Goal: Information Seeking & Learning: Learn about a topic

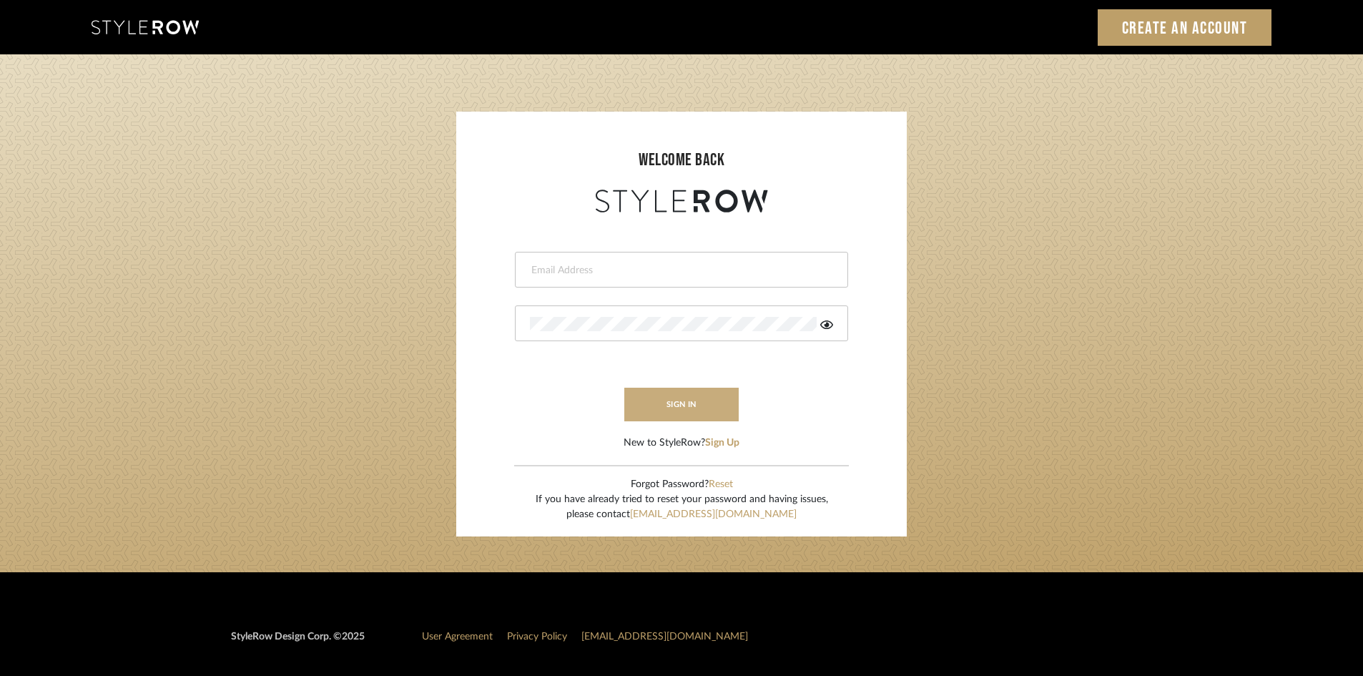
type input "ali.altamash24@gmail.com"
click at [689, 413] on button "sign in" at bounding box center [681, 405] width 114 height 34
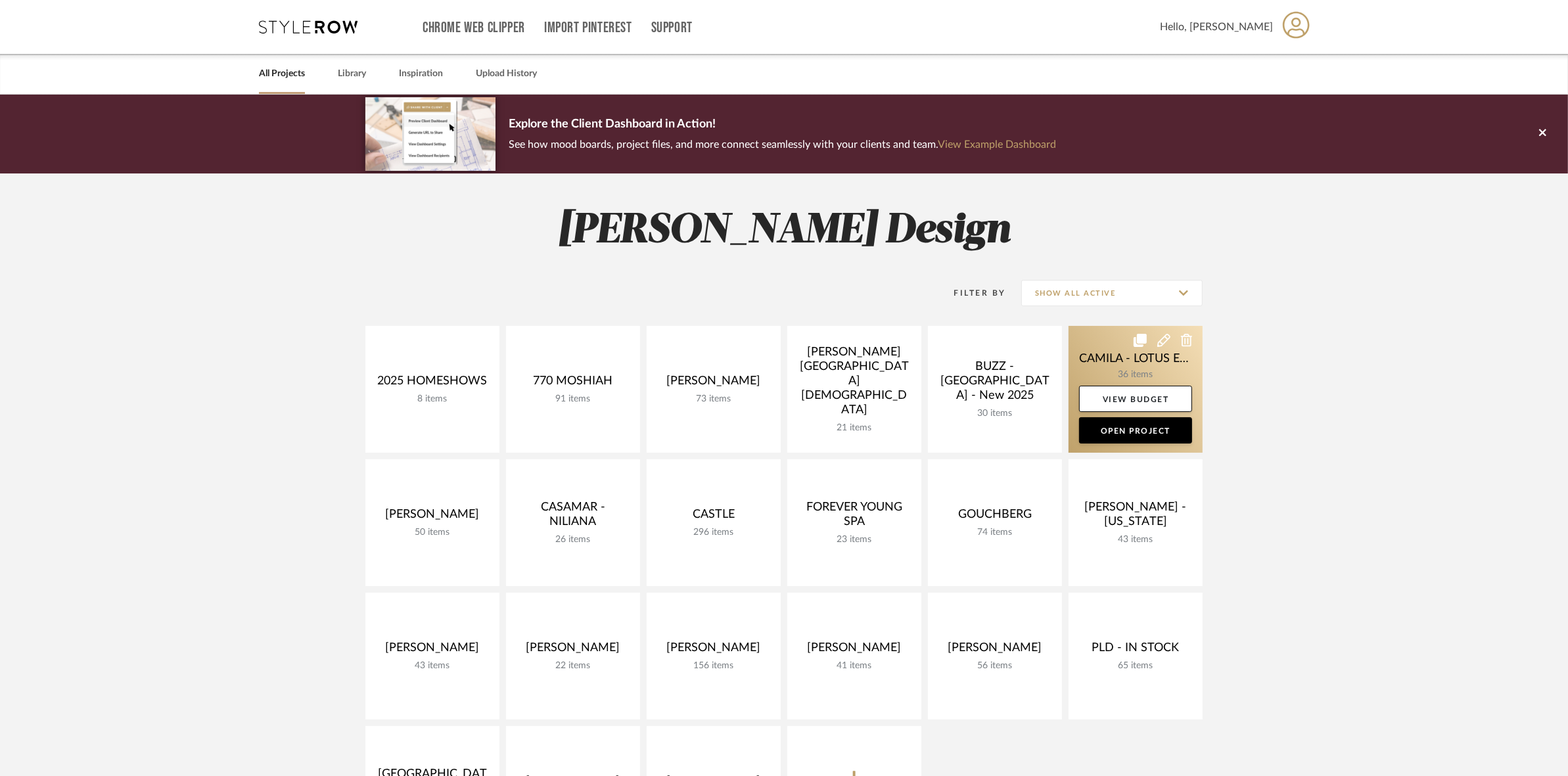
drag, startPoint x: 1079, startPoint y: 366, endPoint x: 1070, endPoint y: 414, distance: 48.8
click at [1079, 366] on link at bounding box center [1135, 389] width 134 height 127
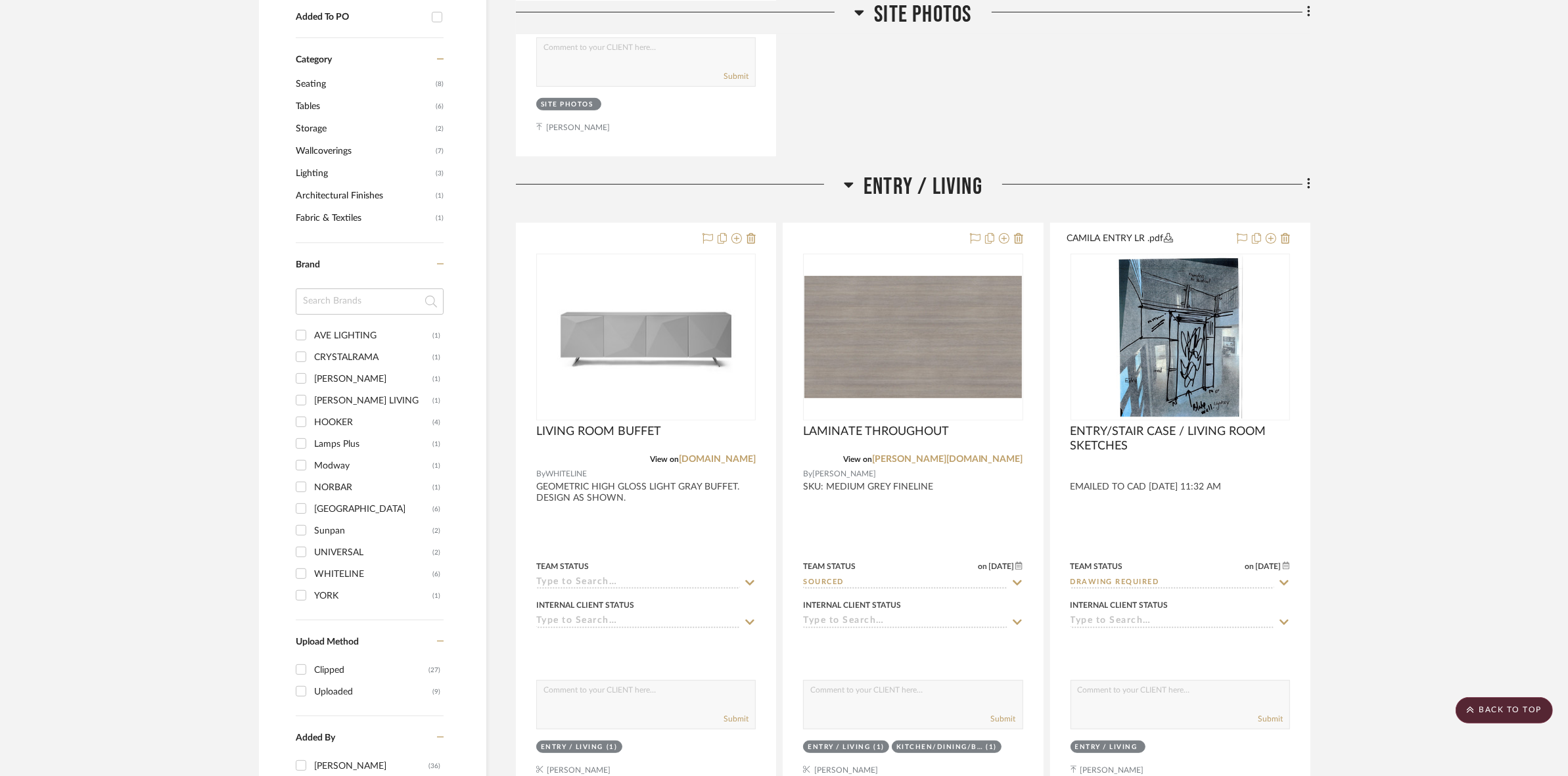
scroll to position [821, 0]
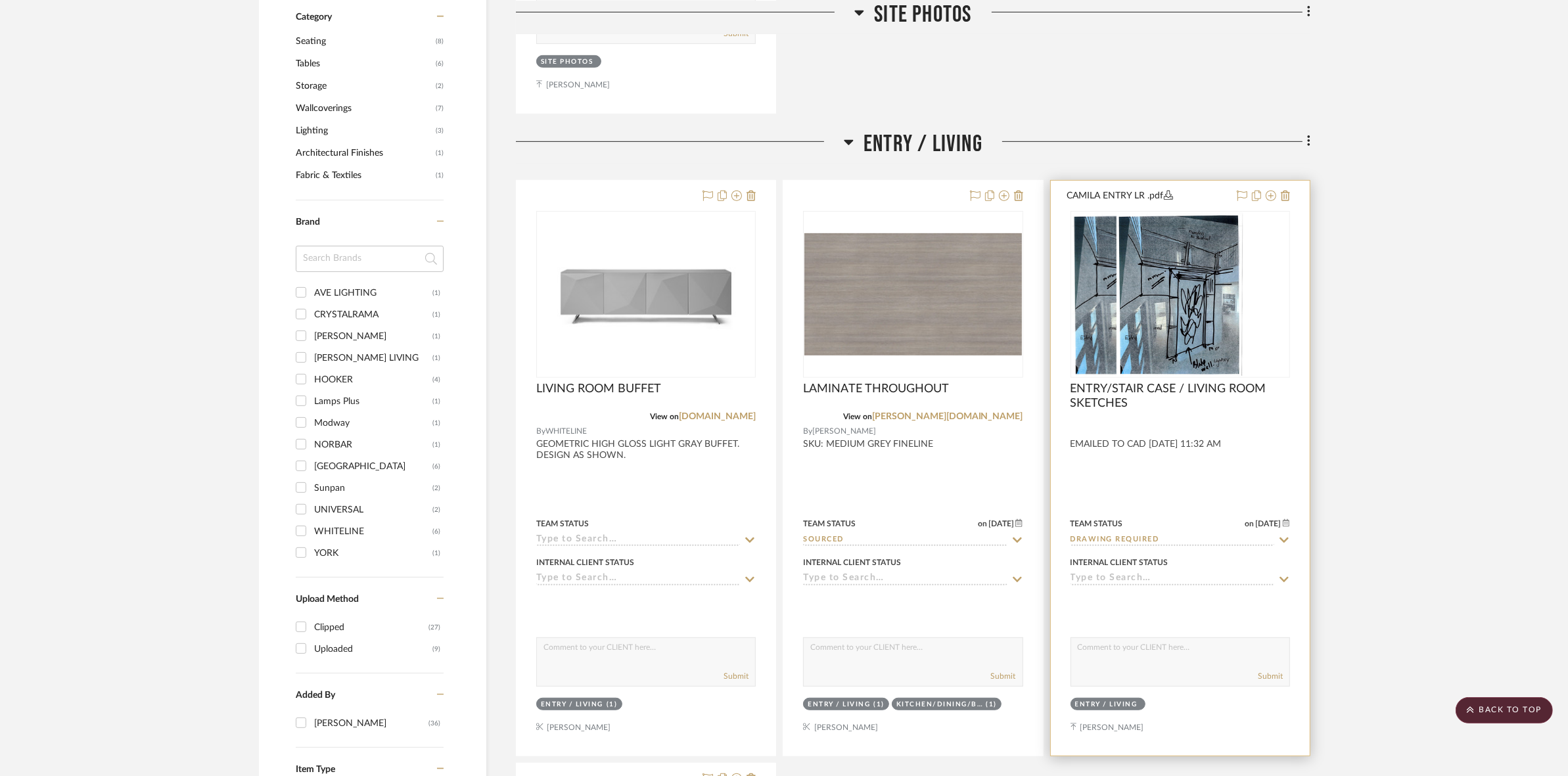
click at [1194, 320] on div at bounding box center [1179, 295] width 220 height 167
click at [1115, 354] on div "0" at bounding box center [1179, 294] width 218 height 165
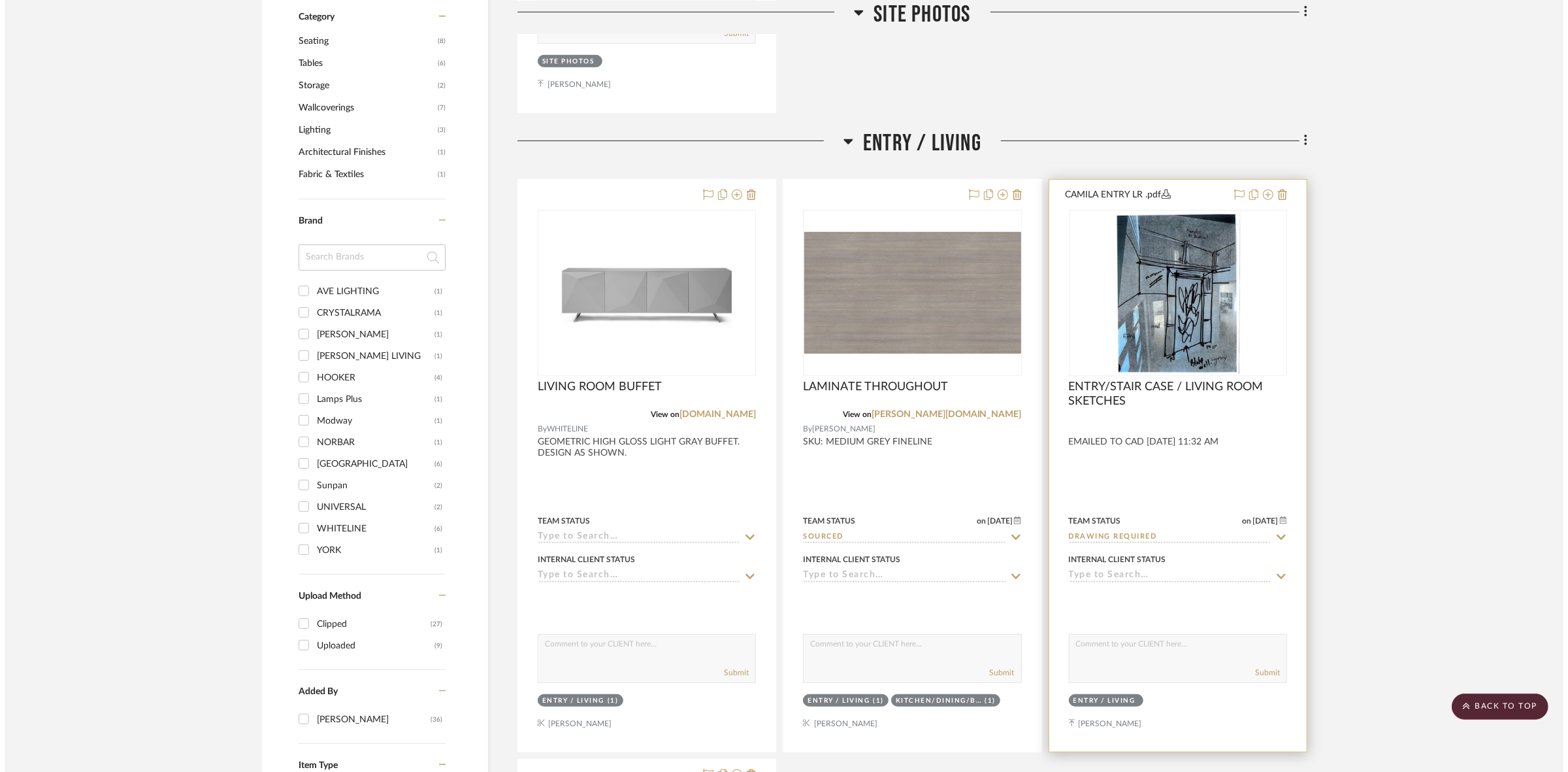
scroll to position [0, 0]
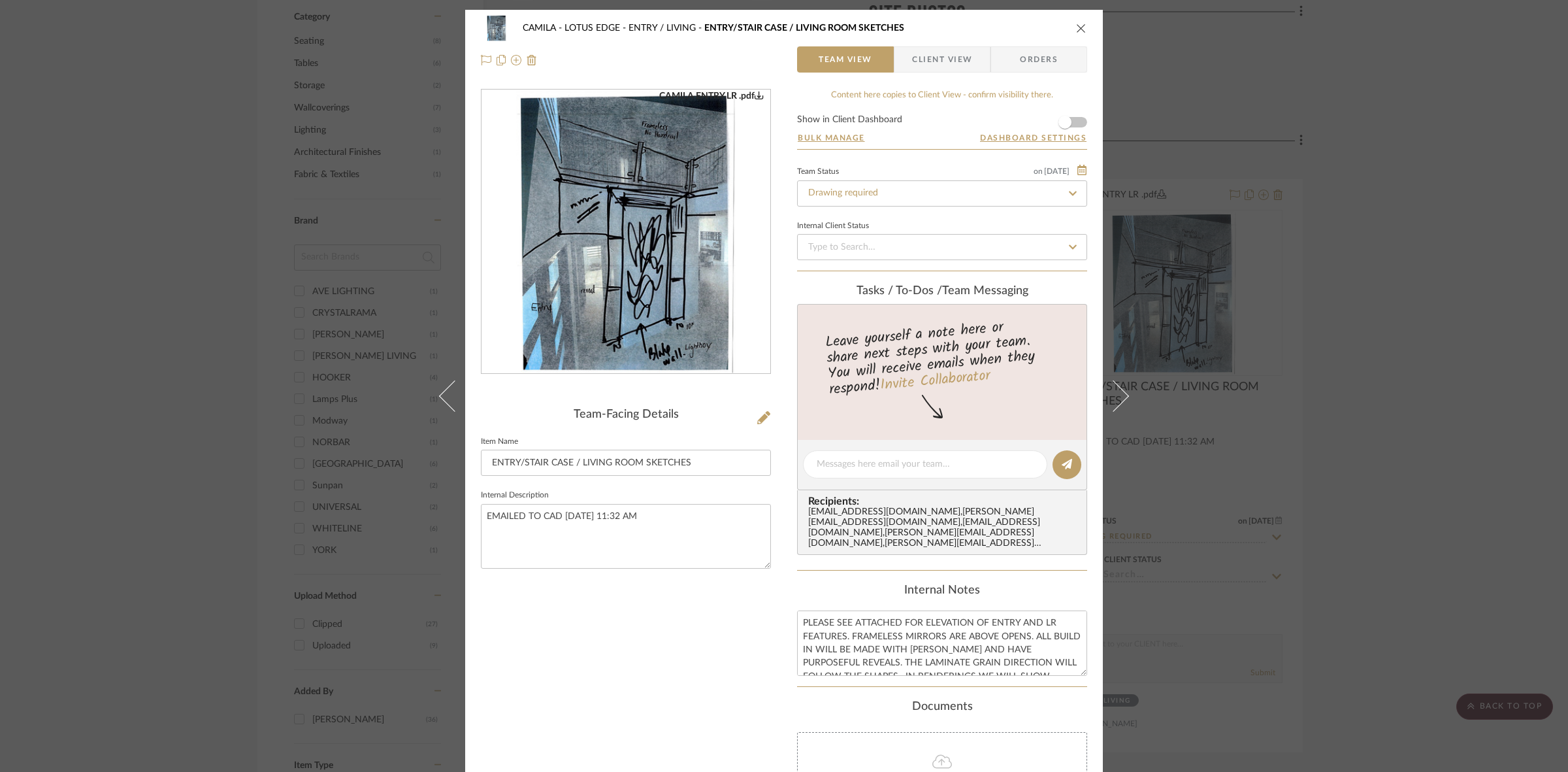
click at [647, 270] on img "0" at bounding box center [626, 232] width 219 height 283
click at [1337, 427] on div "CAMILA - LOTUS EDGE ENTRY / LIVING ENTRY/STAIR CASE / LIVING ROOM SKETCHES Team…" at bounding box center [784, 386] width 1568 height 772
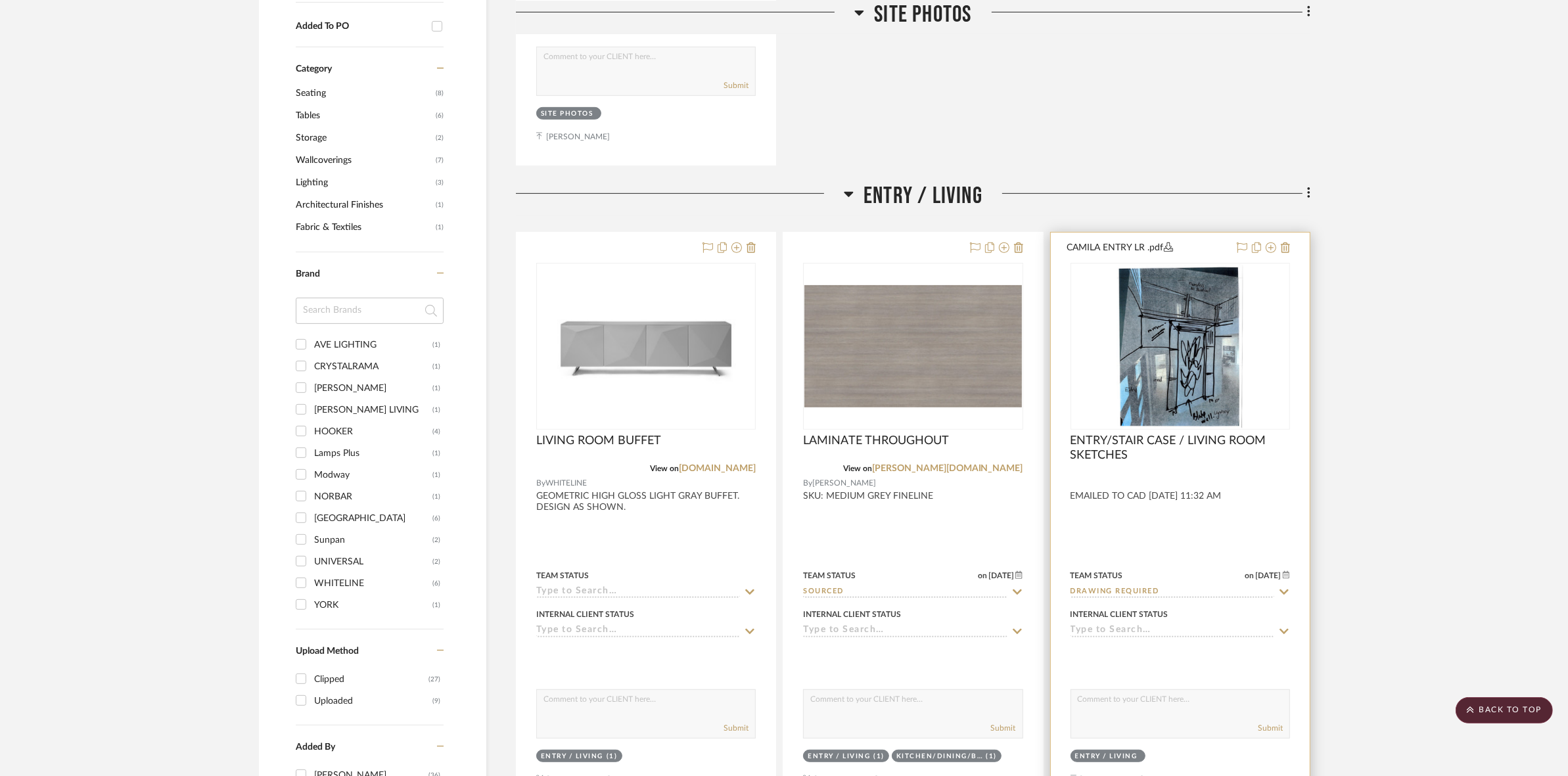
scroll to position [739, 0]
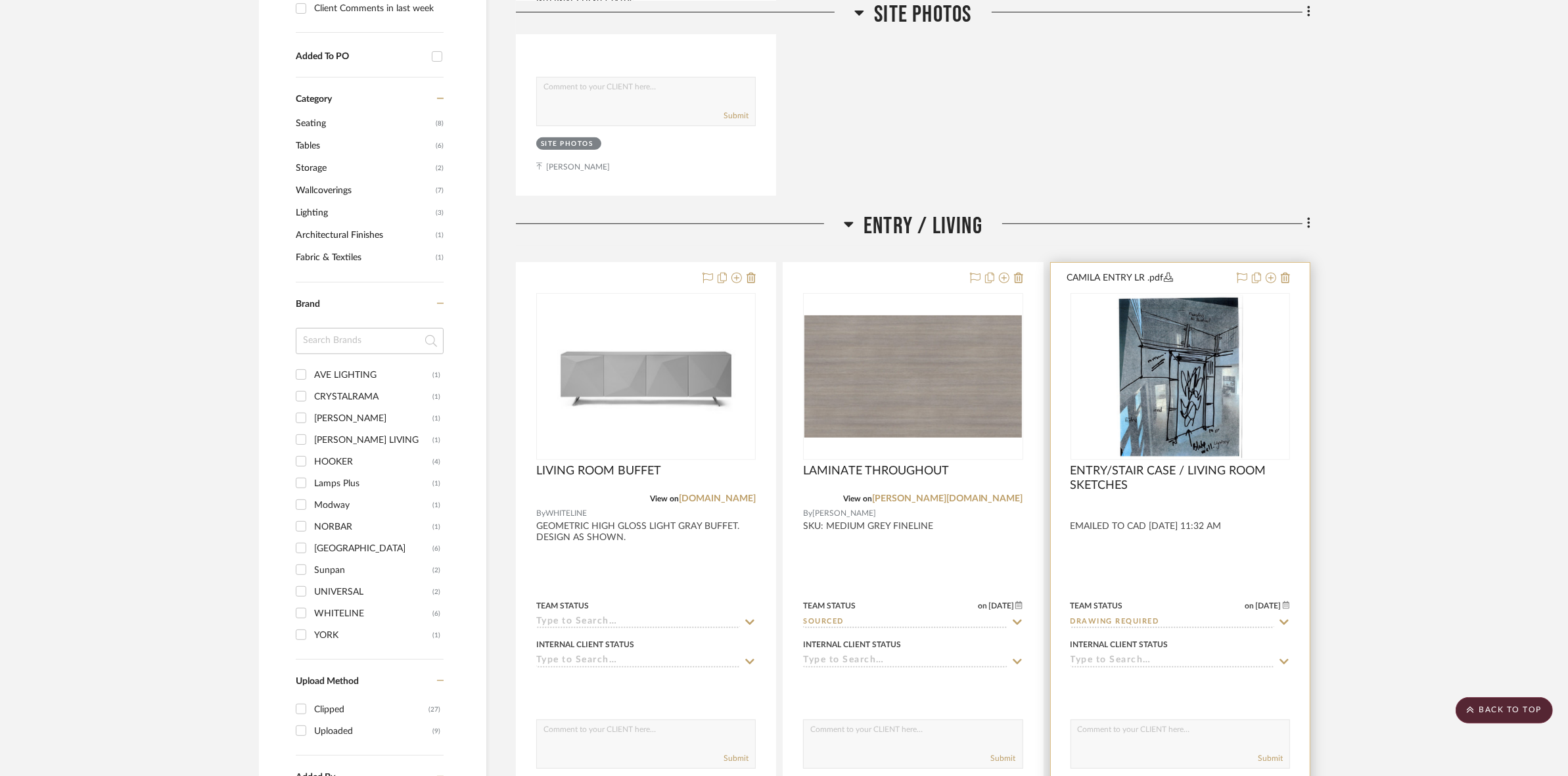
click at [1132, 393] on img "0" at bounding box center [1179, 376] width 127 height 164
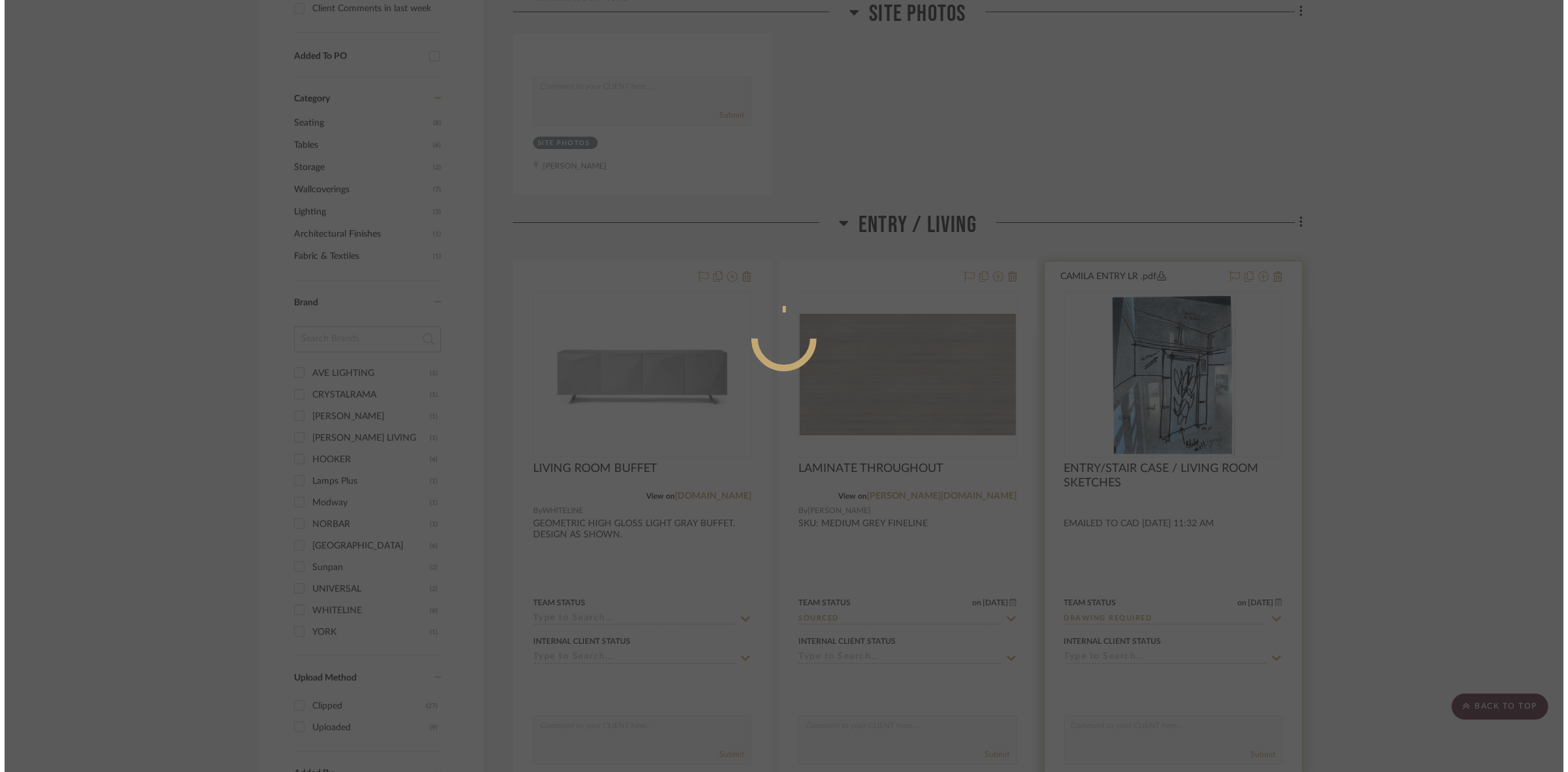
scroll to position [0, 0]
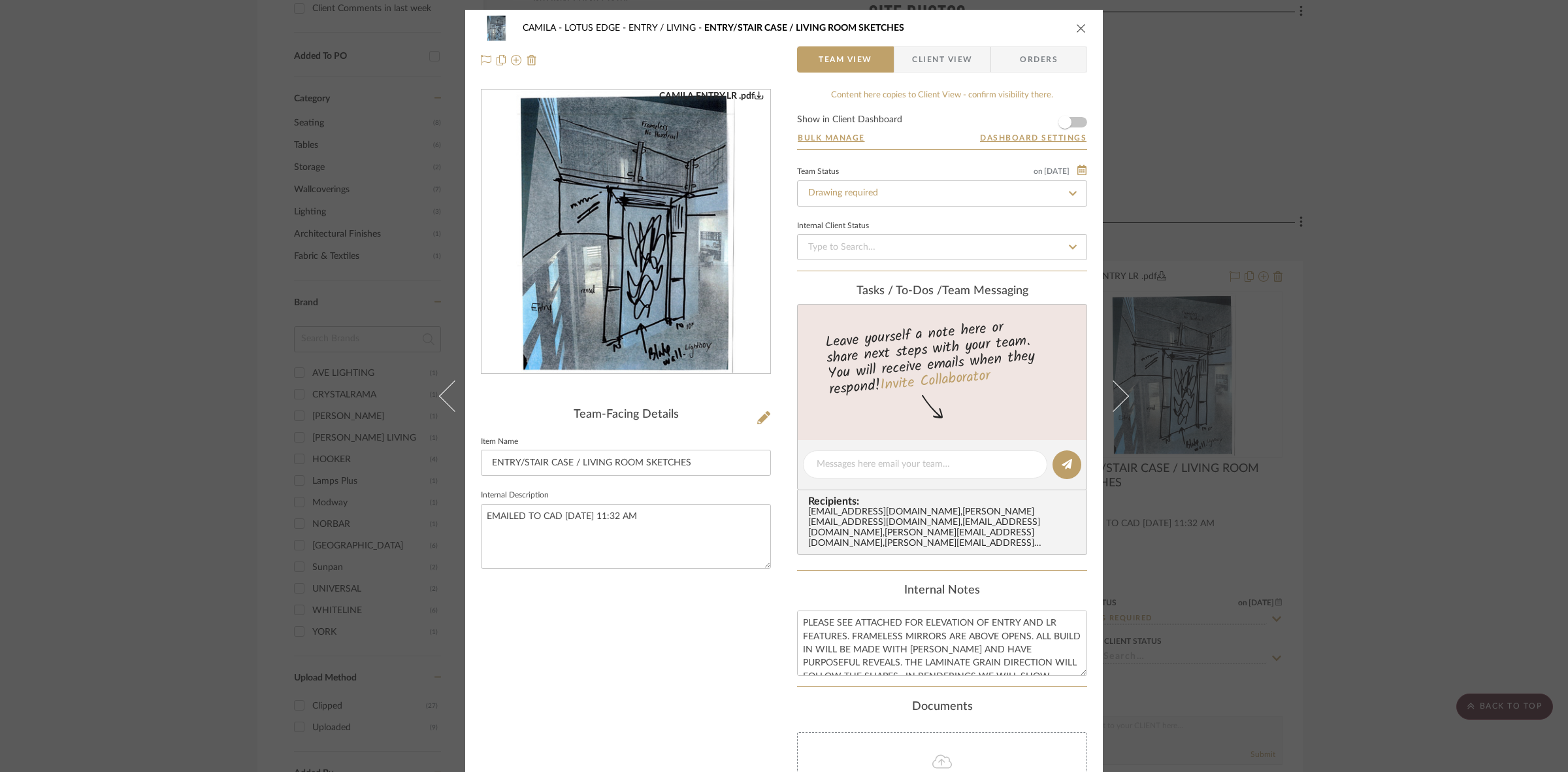
click at [307, 205] on div "CAMILA - LOTUS EDGE ENTRY / LIVING ENTRY/STAIR CASE / LIVING ROOM SKETCHES Team…" at bounding box center [784, 386] width 1568 height 772
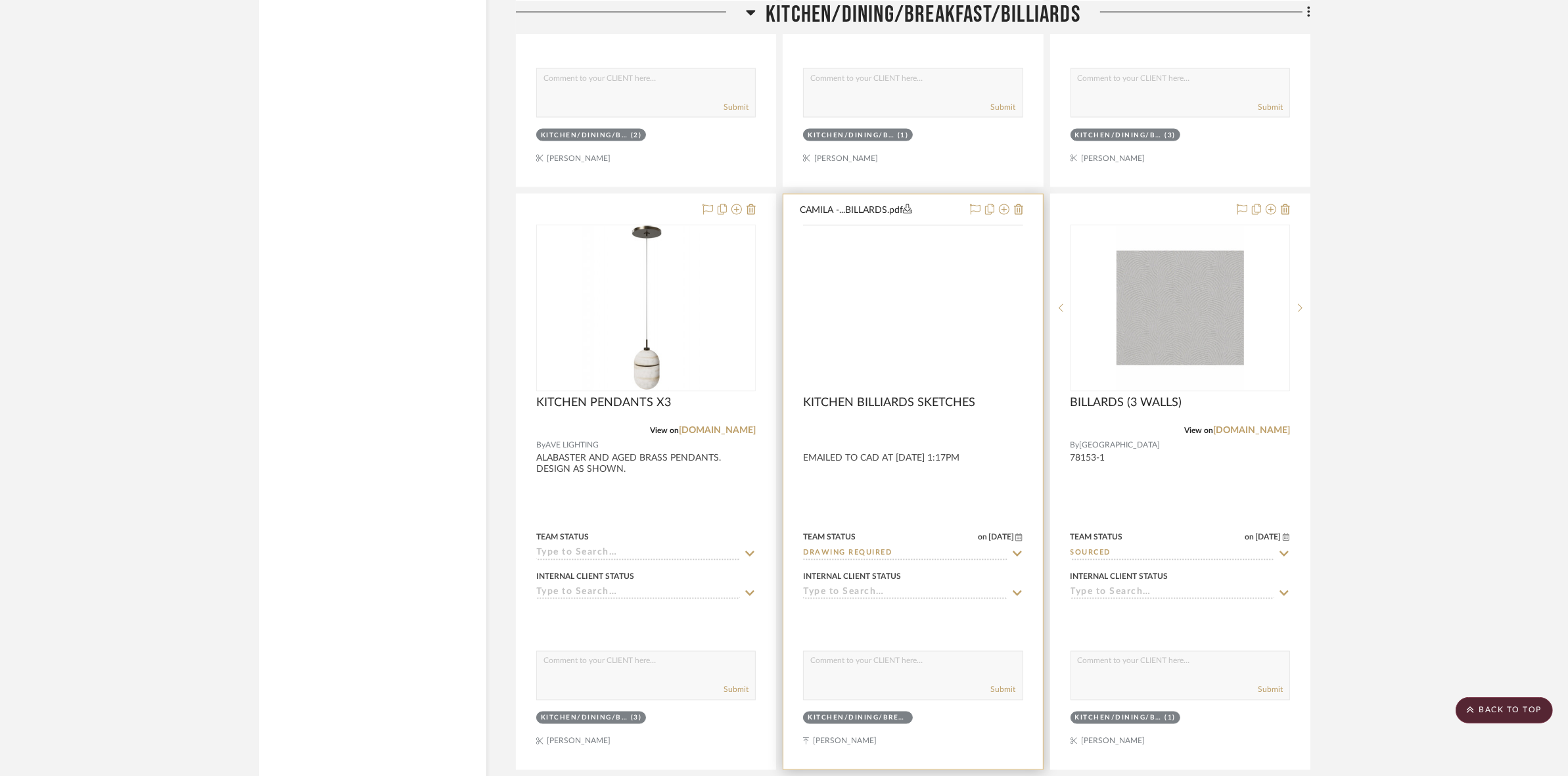
scroll to position [2627, 0]
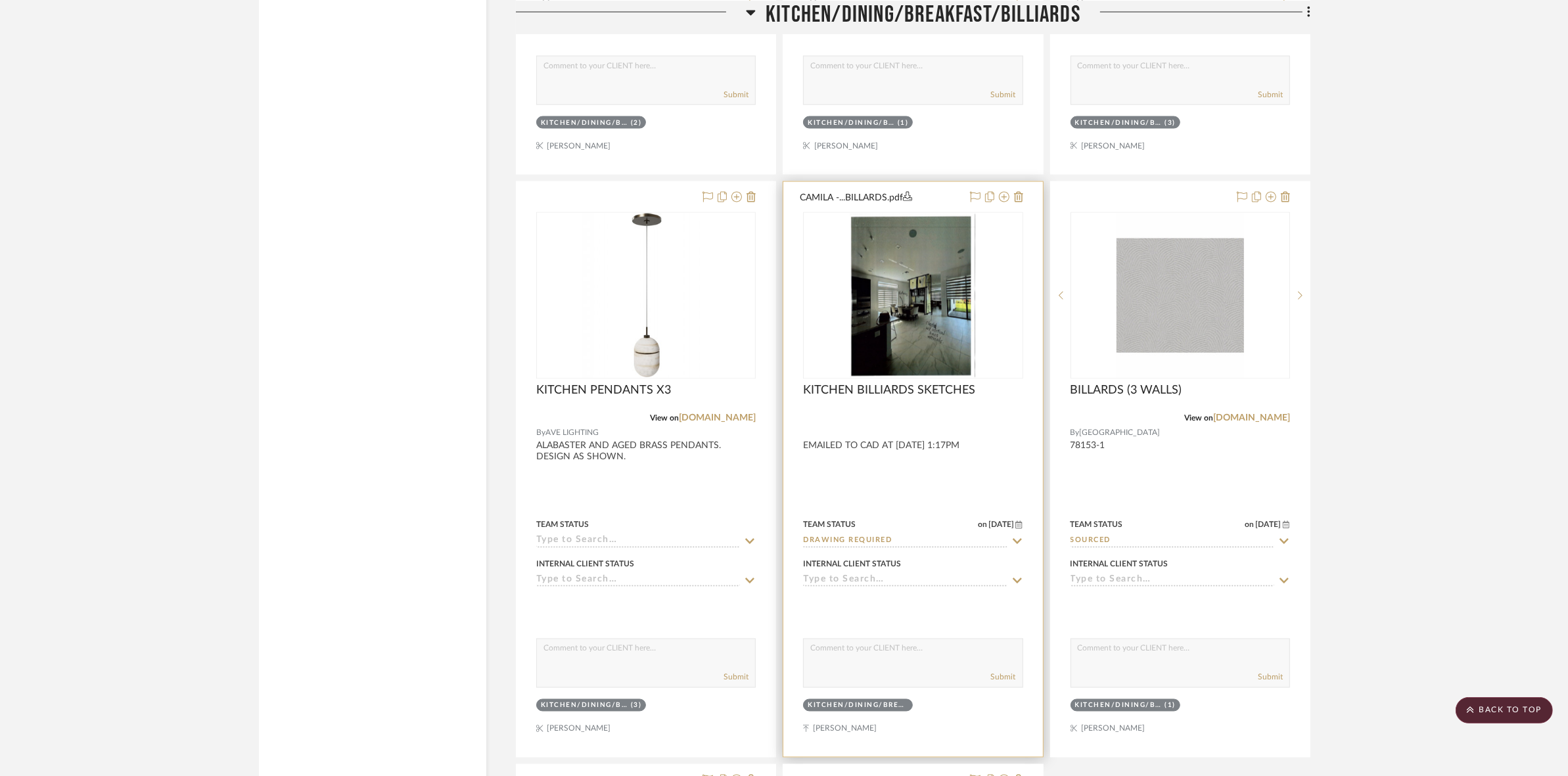
click at [892, 336] on img "0" at bounding box center [913, 295] width 127 height 164
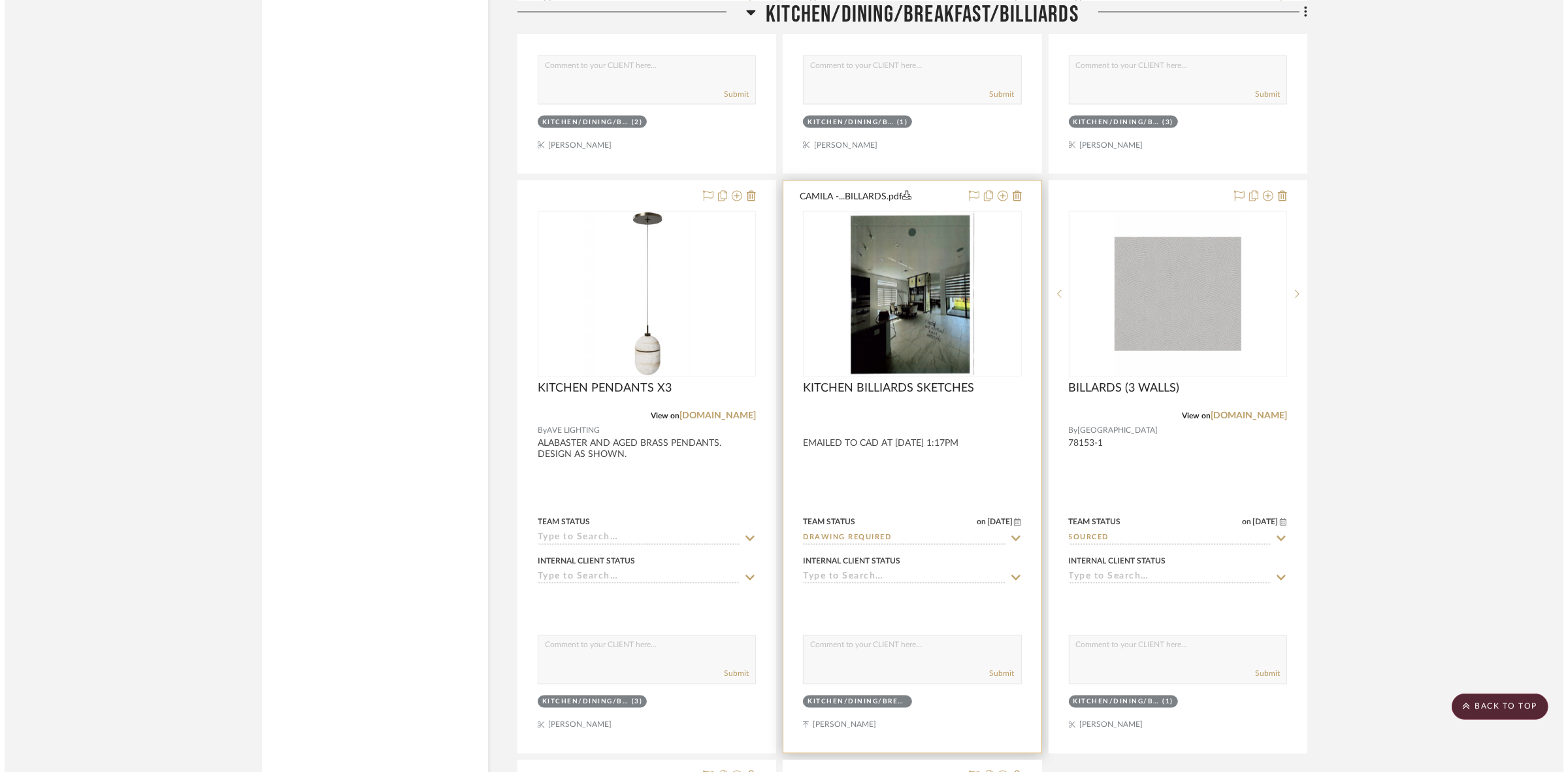
scroll to position [0, 0]
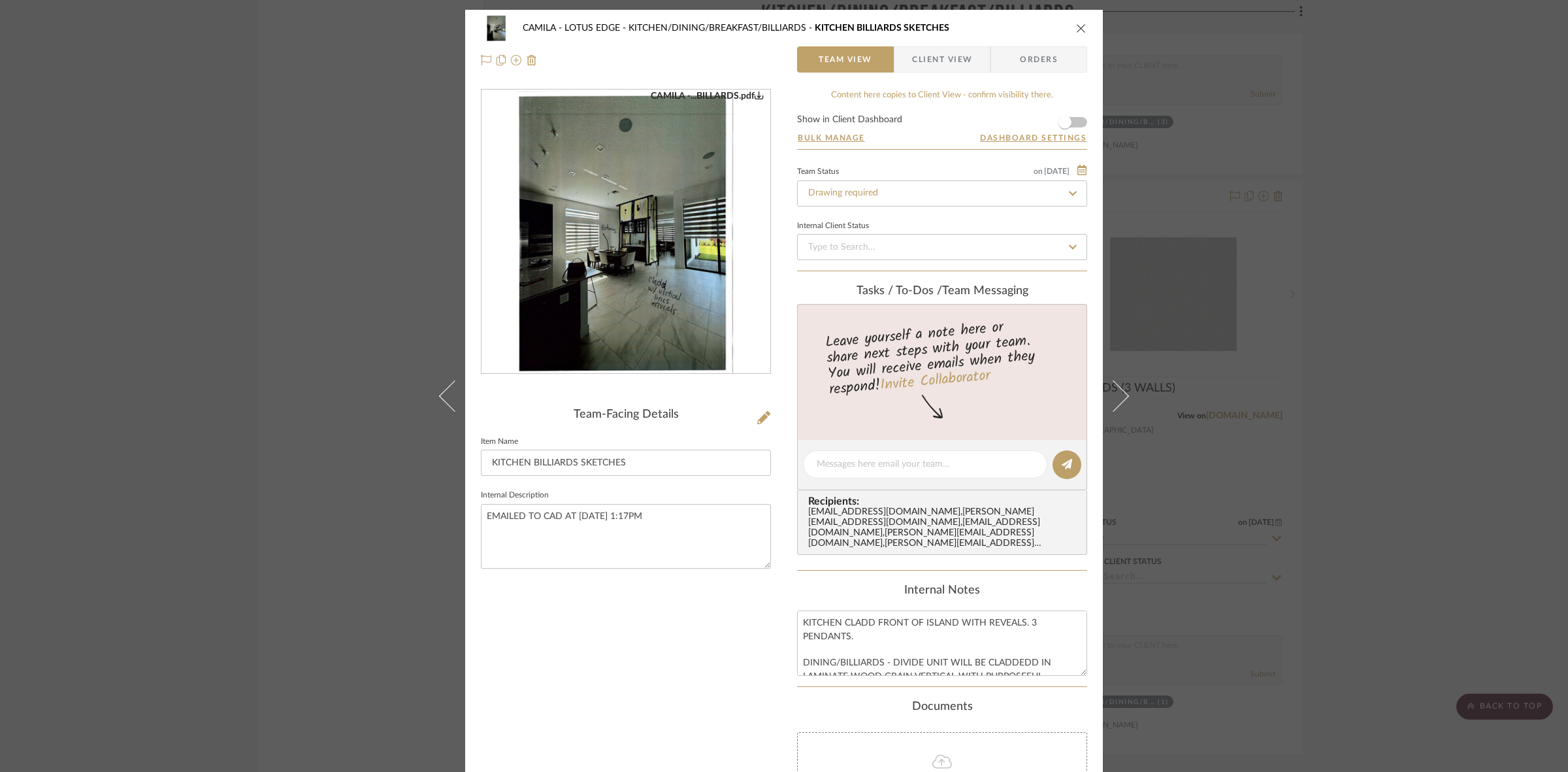
click at [598, 291] on img "0" at bounding box center [626, 232] width 219 height 283
click at [640, 201] on img "0" at bounding box center [626, 232] width 219 height 283
click at [188, 266] on div "CAMILA - LOTUS EDGE KITCHEN/DINING/BREAKFAST/BILLIARDS KITCHEN BILLIARDS SKETCH…" at bounding box center [784, 386] width 1568 height 772
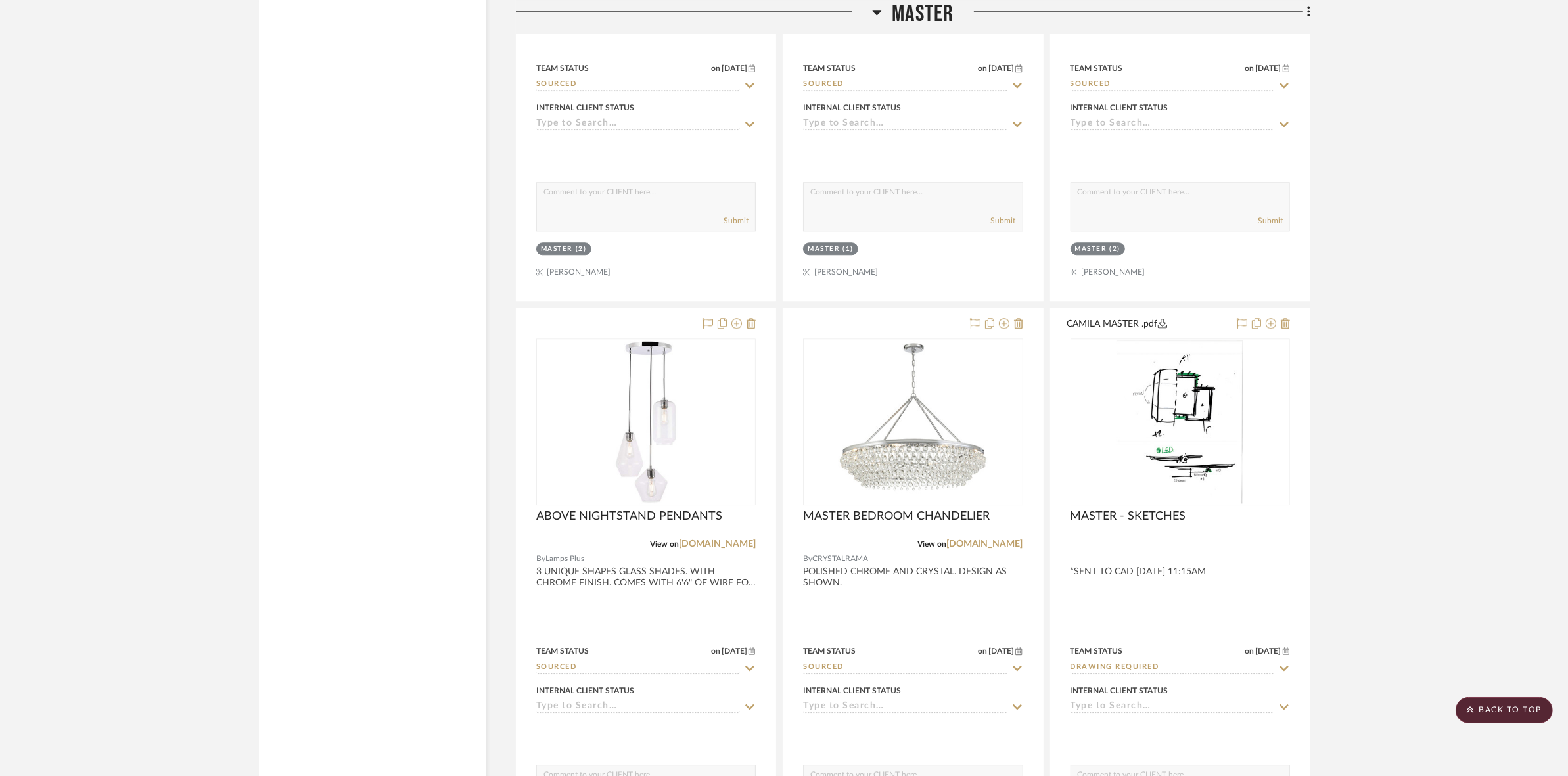
scroll to position [4435, 0]
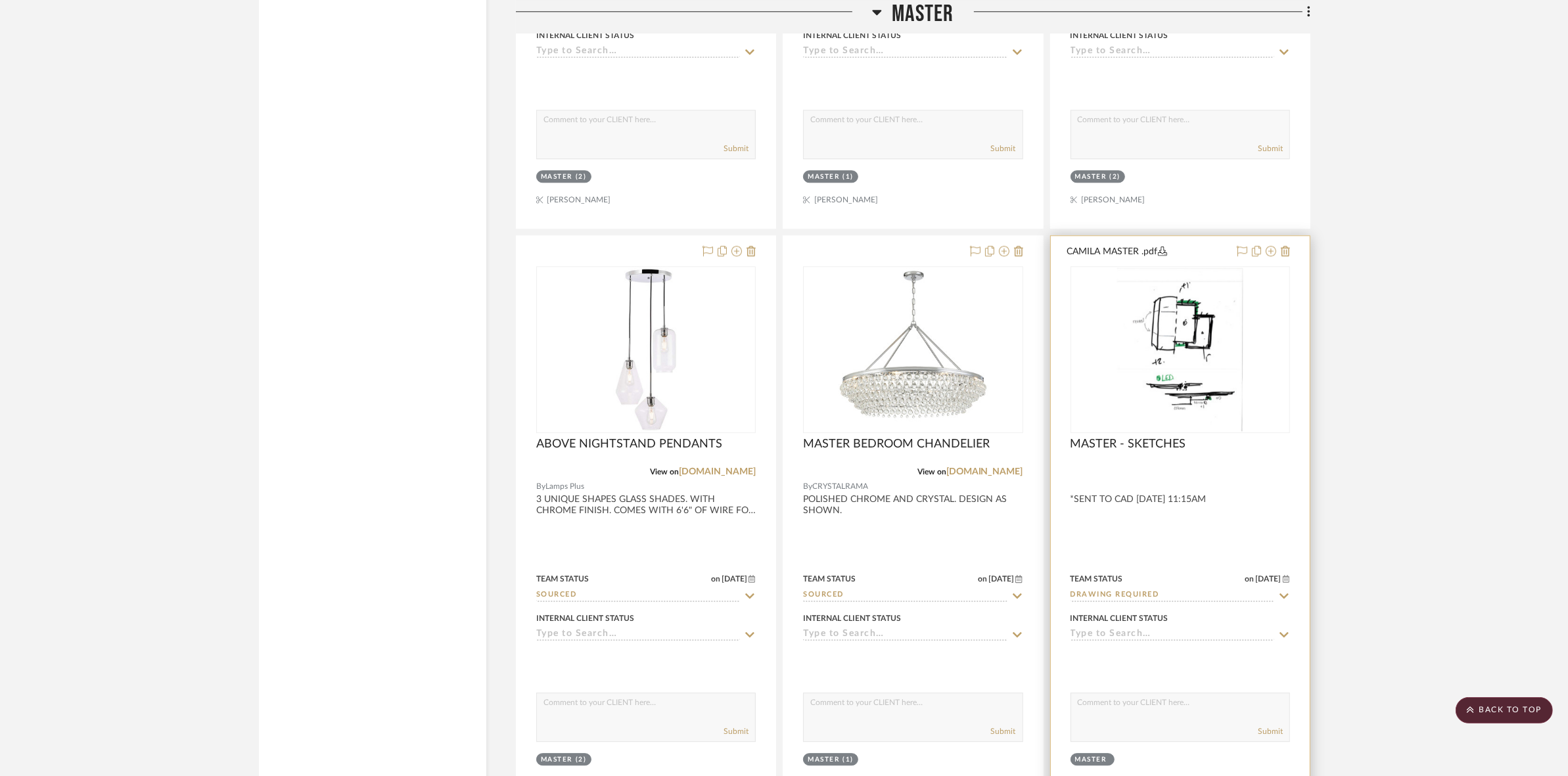
click at [0, 0] on img at bounding box center [0, 0] width 0 height 0
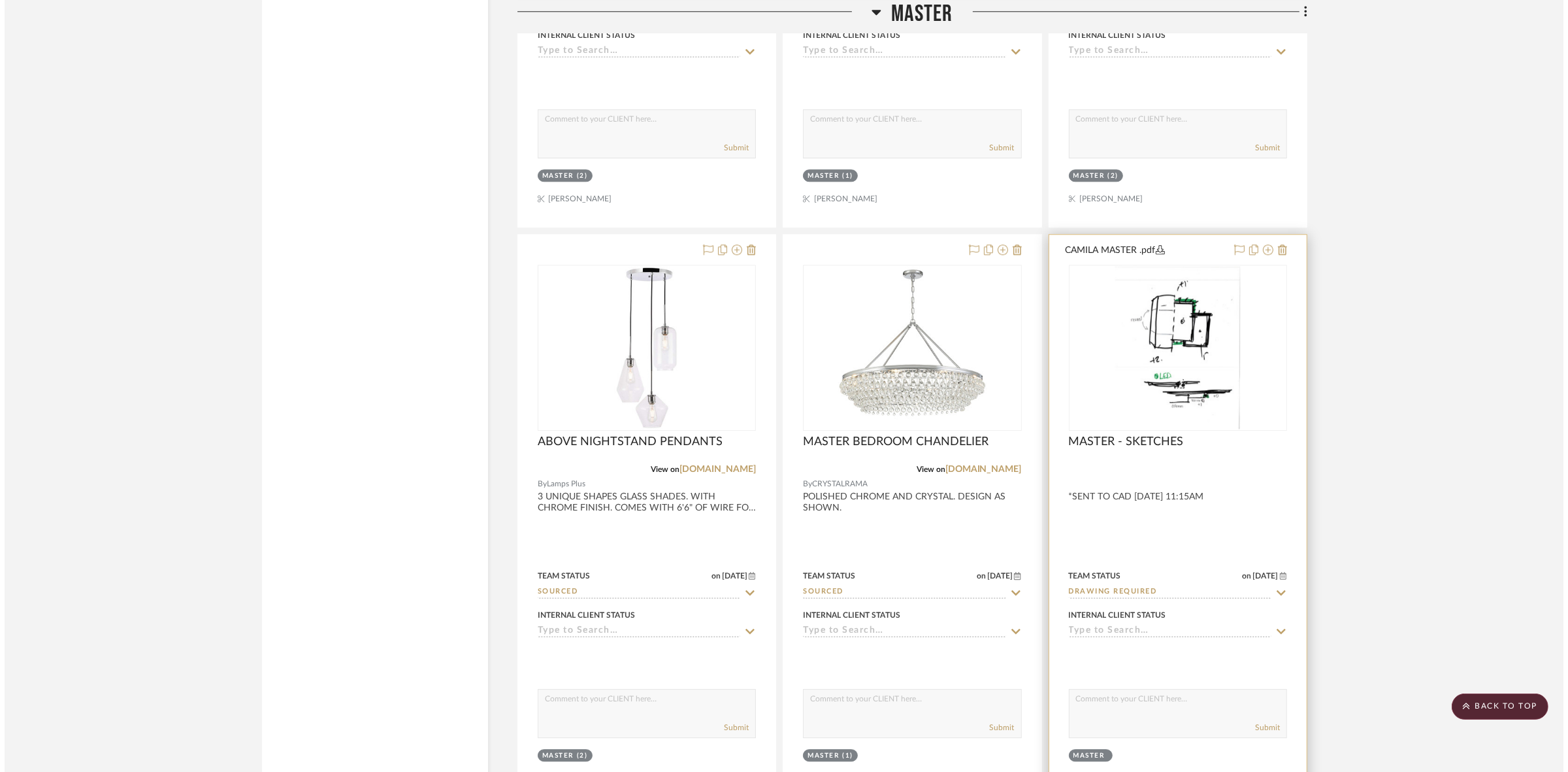
scroll to position [0, 0]
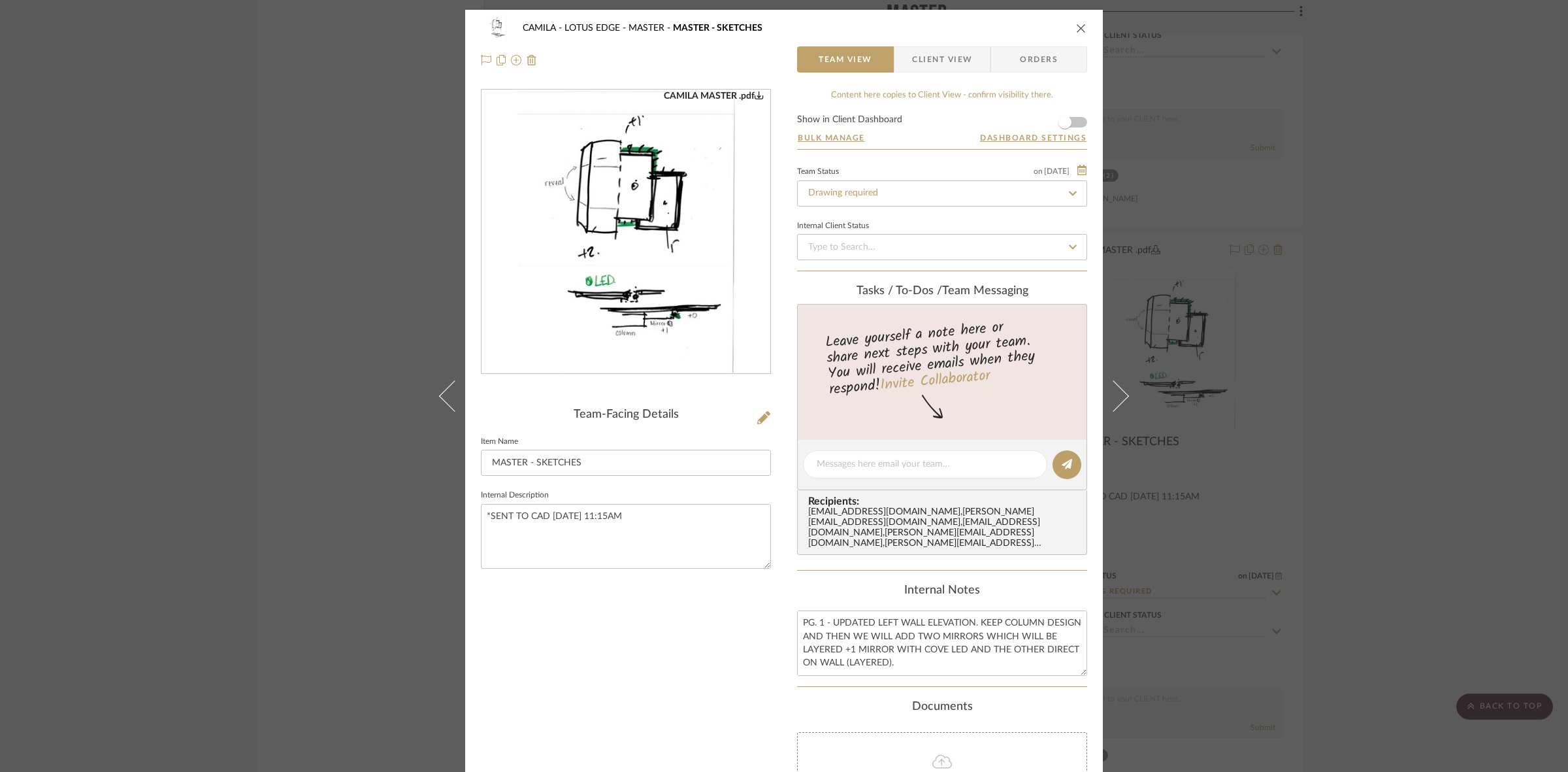
click at [655, 206] on img "0" at bounding box center [626, 232] width 219 height 283
click at [262, 403] on div "CAMILA - LOTUS EDGE MASTER MASTER - SKETCHES Team View Client View Orders CAMIL…" at bounding box center [784, 386] width 1568 height 772
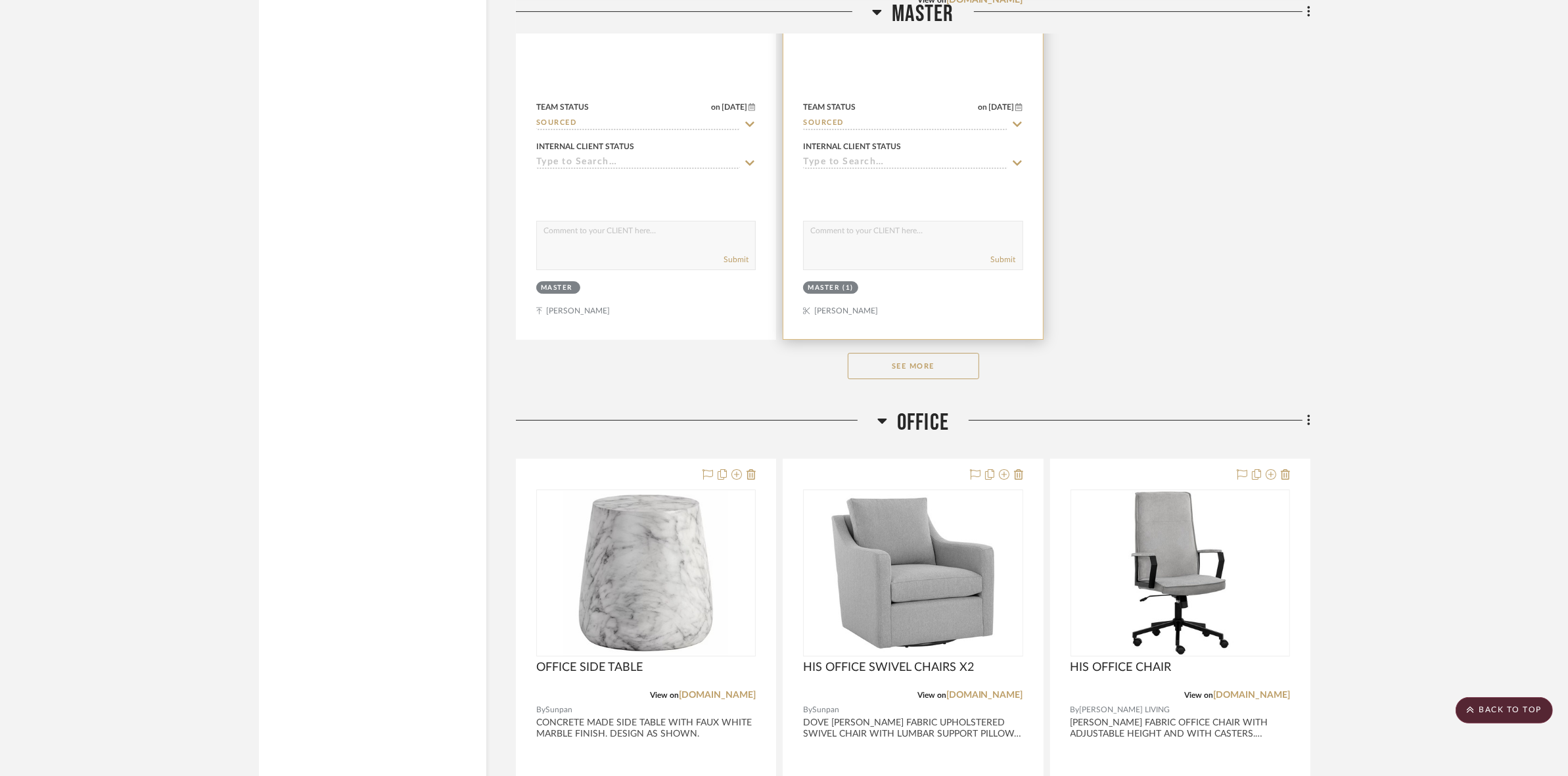
scroll to position [5502, 0]
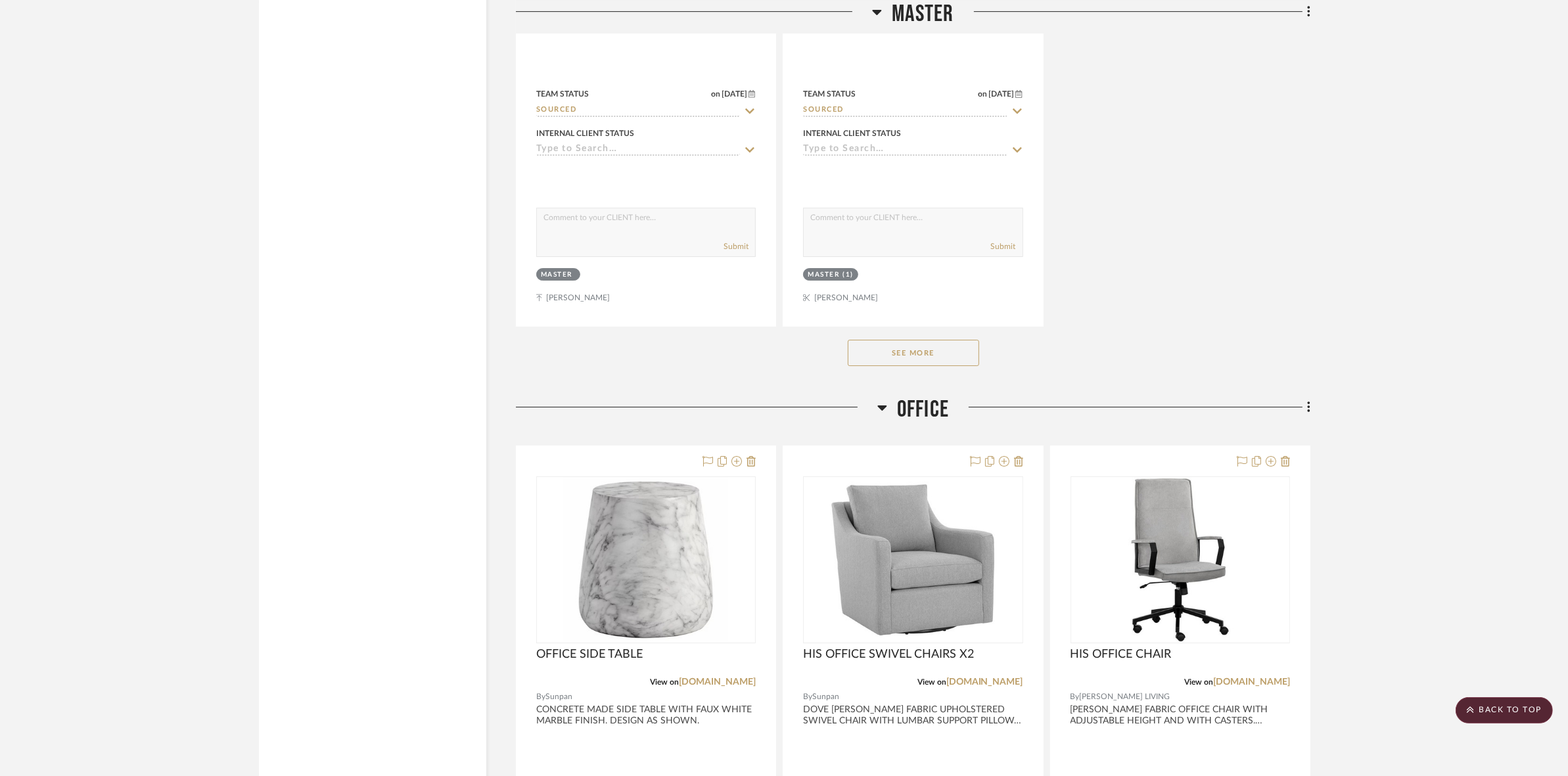
click at [912, 347] on button "See More" at bounding box center [913, 353] width 131 height 27
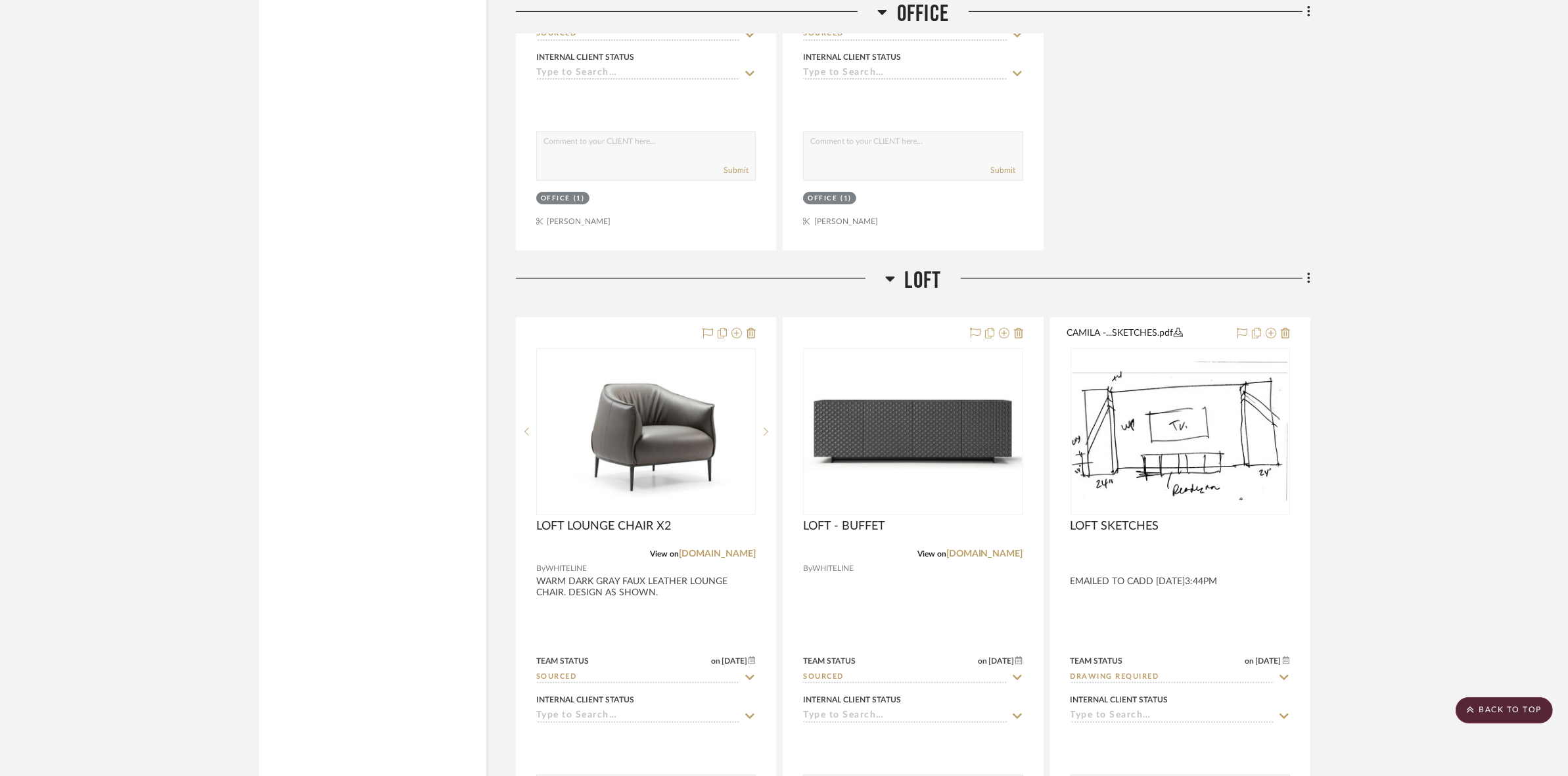
scroll to position [6898, 0]
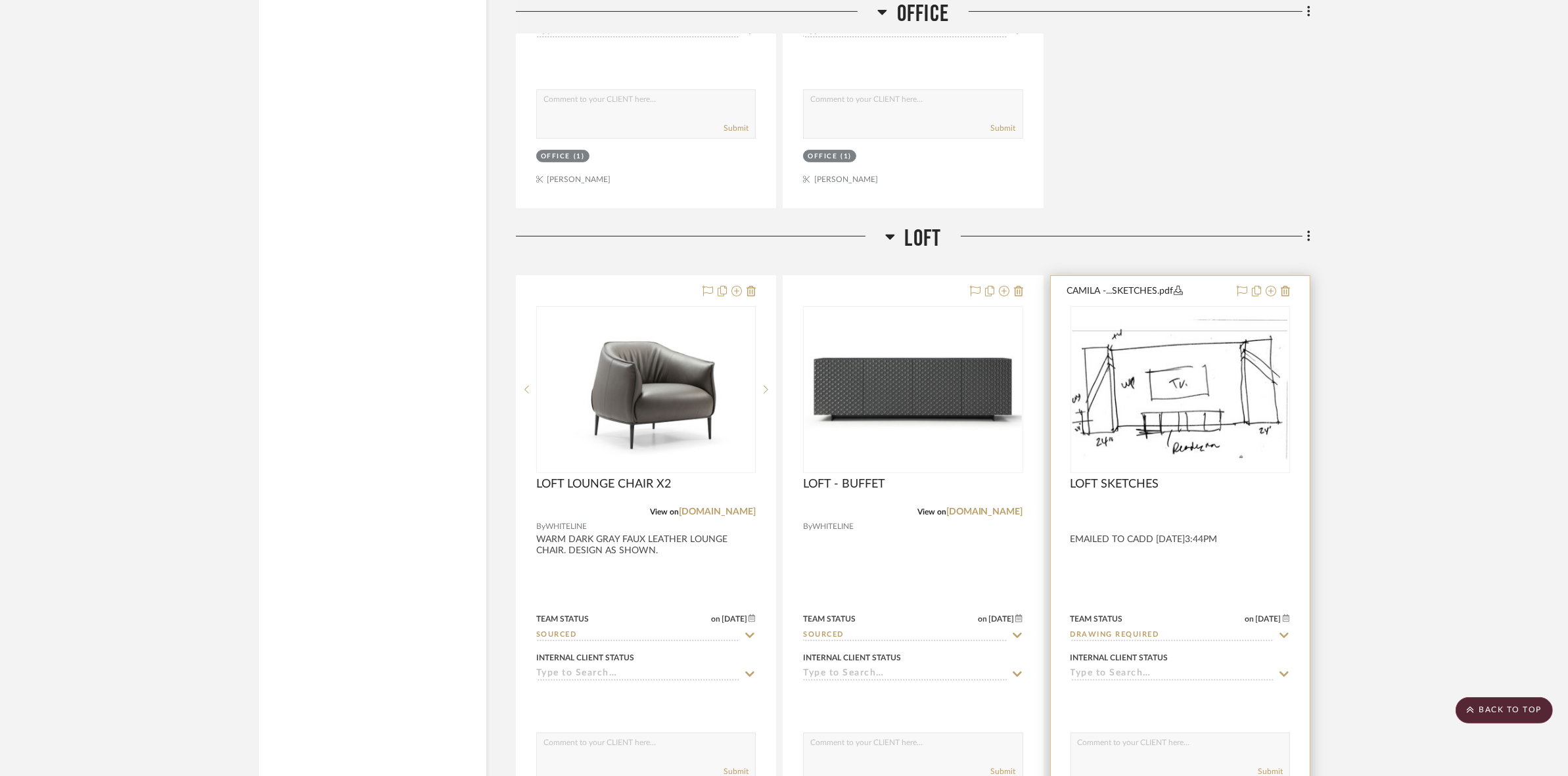
click at [0, 0] on img at bounding box center [0, 0] width 0 height 0
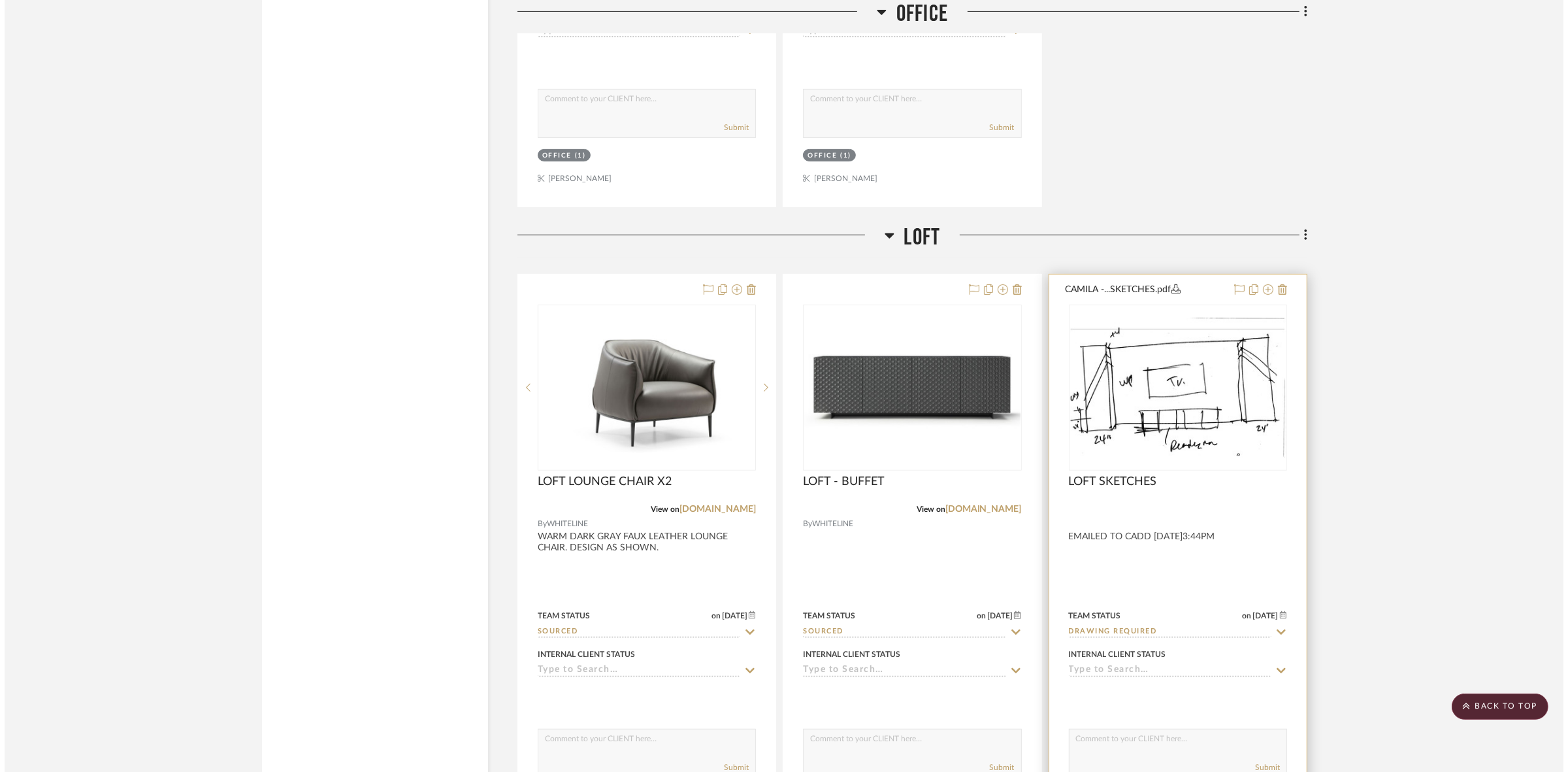
scroll to position [0, 0]
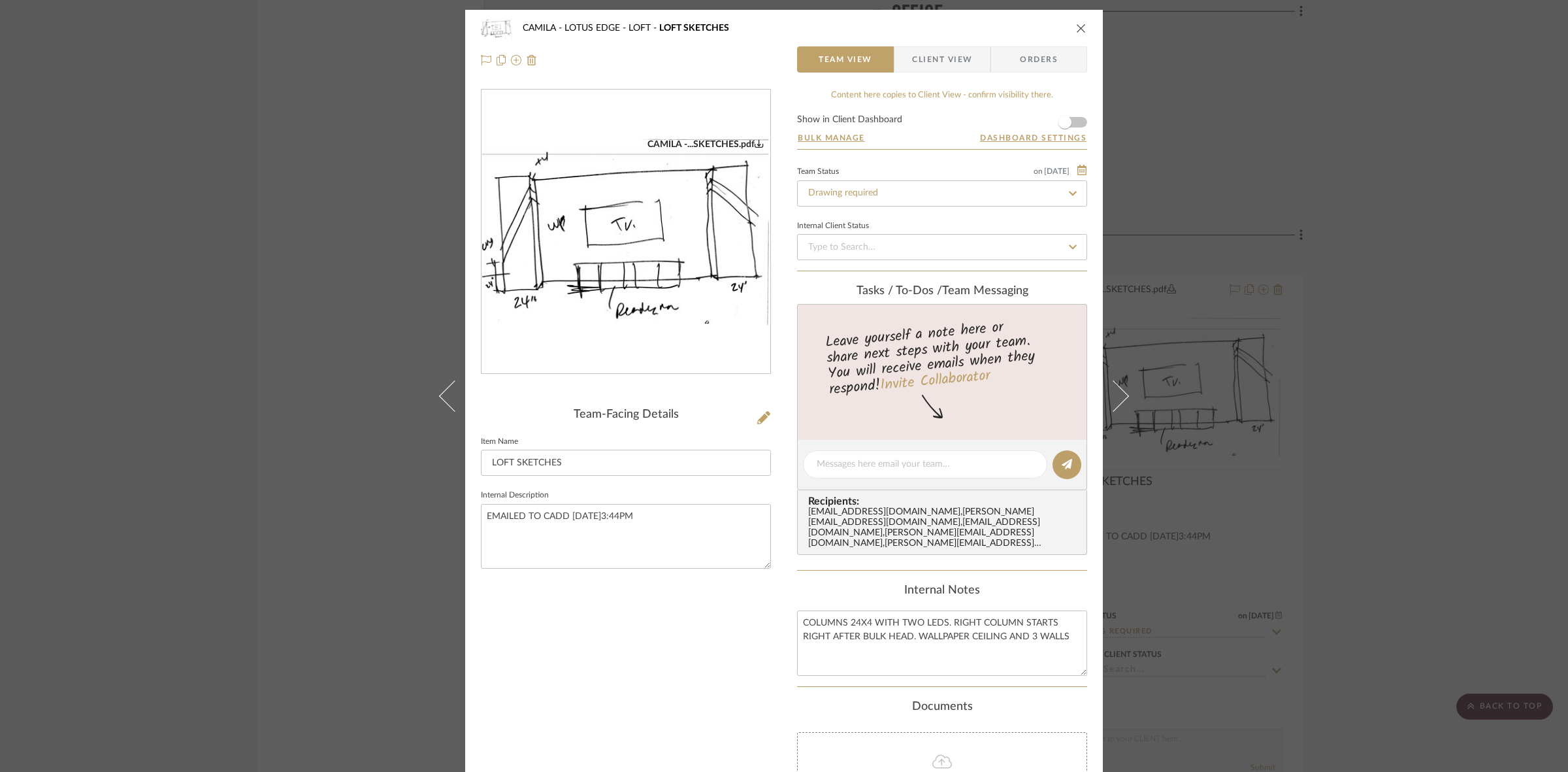
click at [627, 299] on img "0" at bounding box center [626, 232] width 289 height 187
click at [301, 374] on div "CAMILA - LOTUS EDGE LOFT LOFT SKETCHES Team View Client View Orders CAMILA -...…" at bounding box center [784, 386] width 1568 height 772
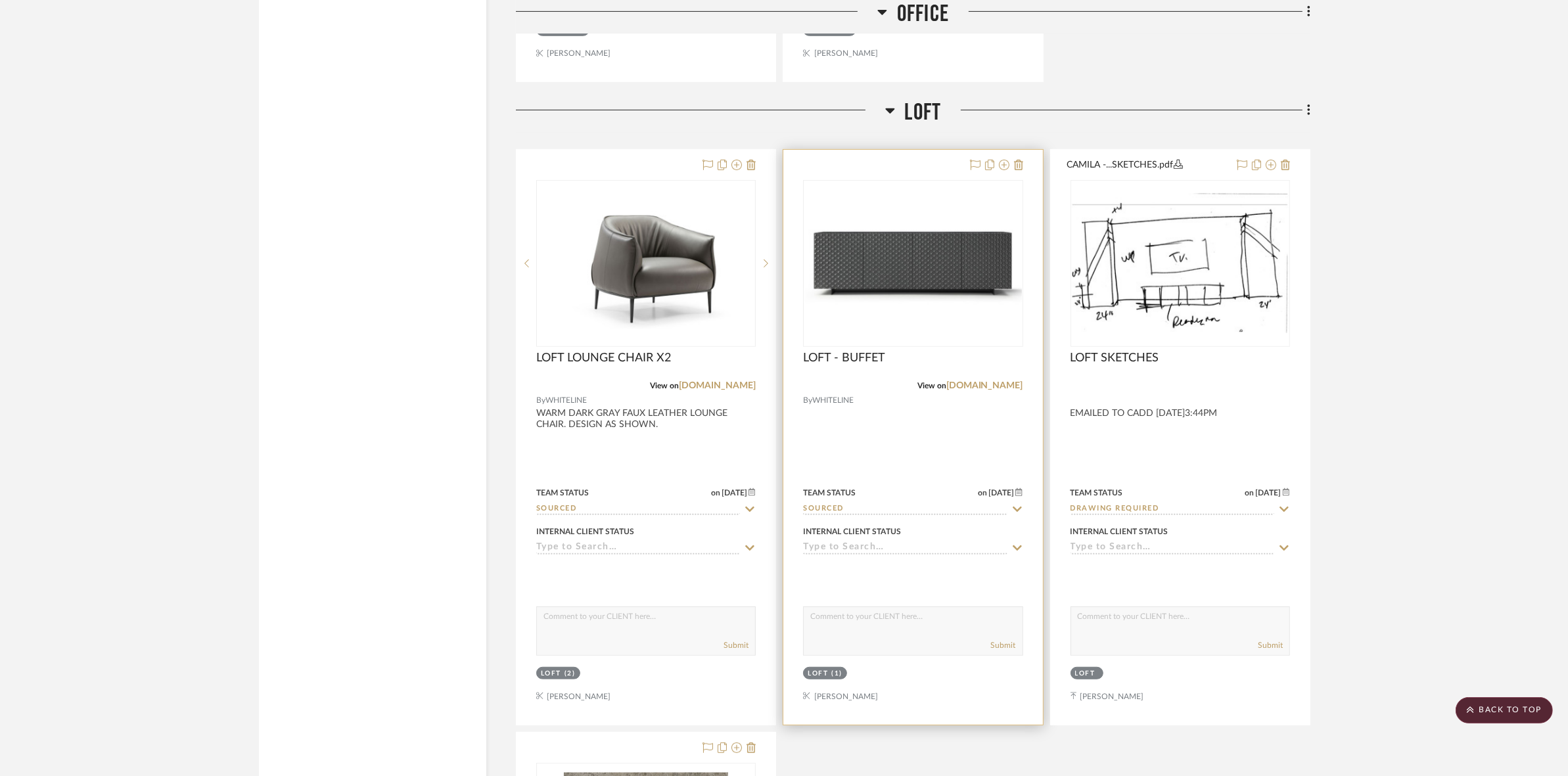
scroll to position [7144, 0]
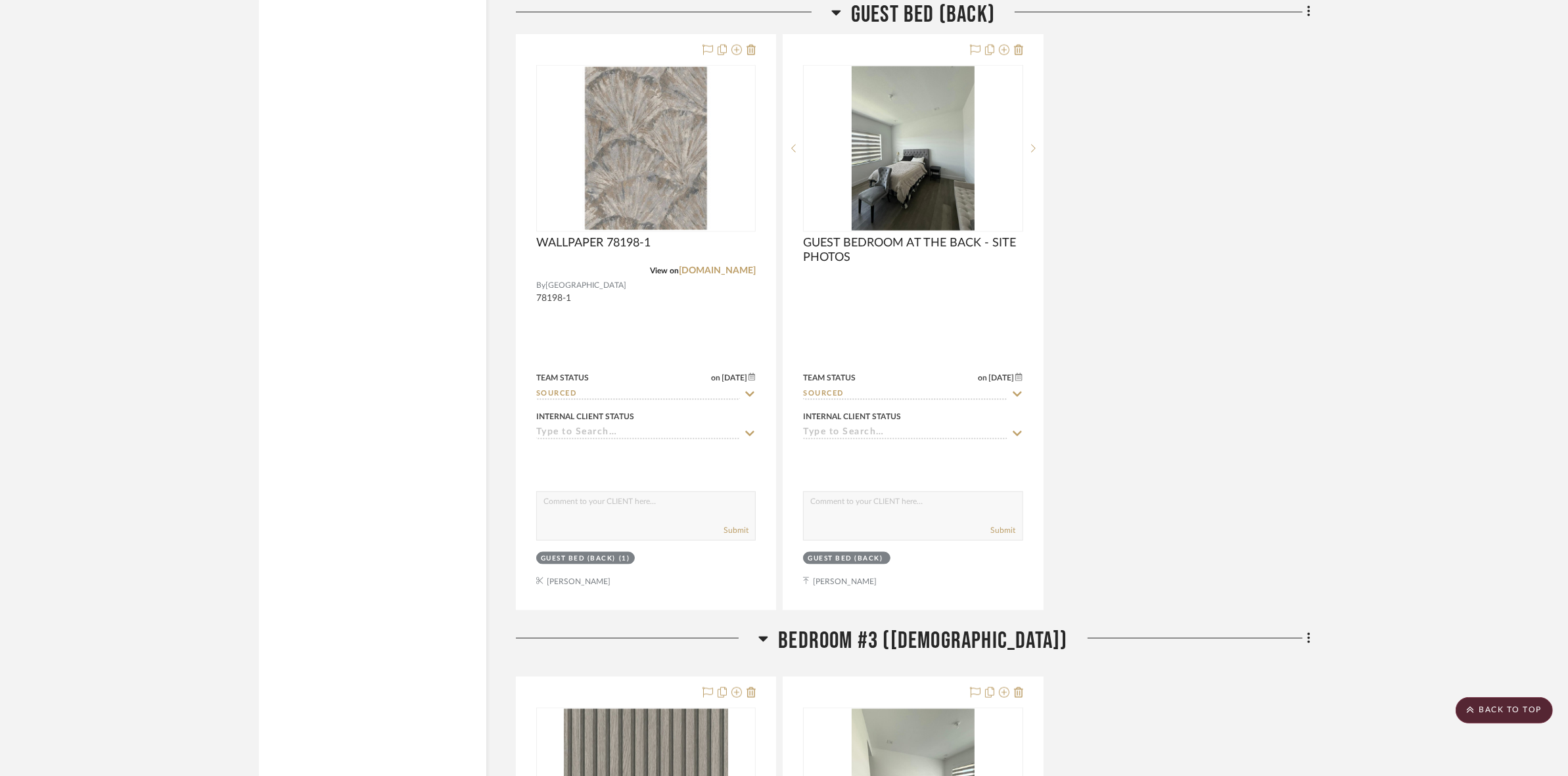
scroll to position [8354, 0]
